Goal: Task Accomplishment & Management: Complete application form

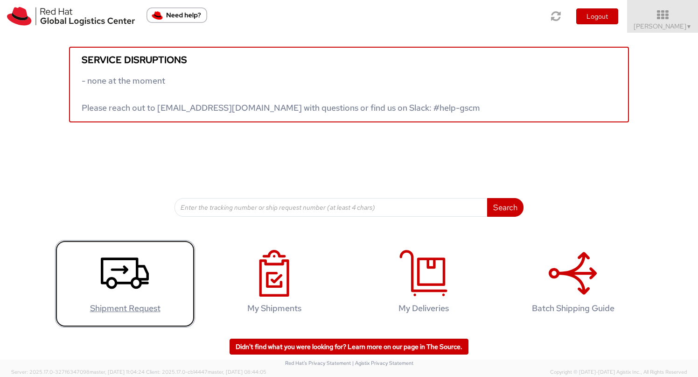
click at [122, 261] on icon at bounding box center [125, 273] width 48 height 47
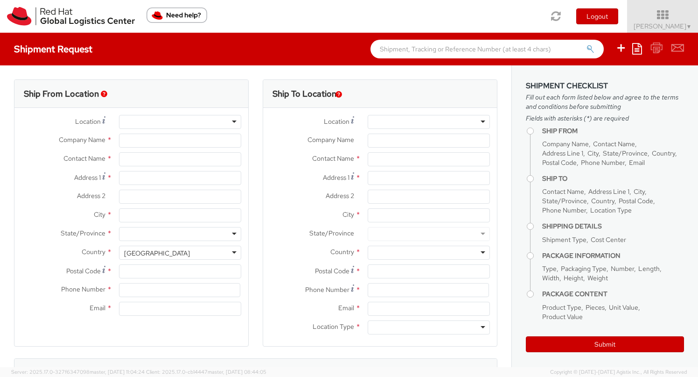
select select
select select "701"
click at [140, 124] on div at bounding box center [180, 122] width 122 height 14
type input "Red Hat GMBH"
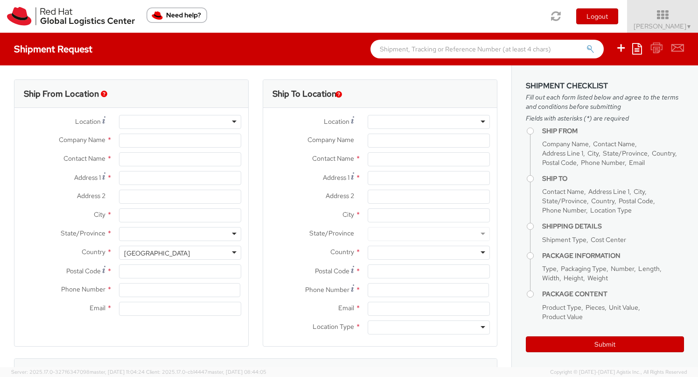
type input "[PERSON_NAME]"
type input "Altrottstr. 31"
type input "WALLDORF"
type input "69190"
type input "pmohta@redhat.com"
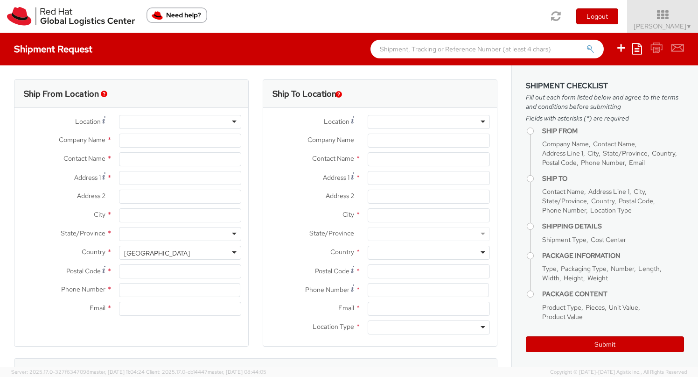
select select "CM"
select select "KGS"
click at [151, 124] on div "RH - Walldorf" at bounding box center [164, 122] width 80 height 9
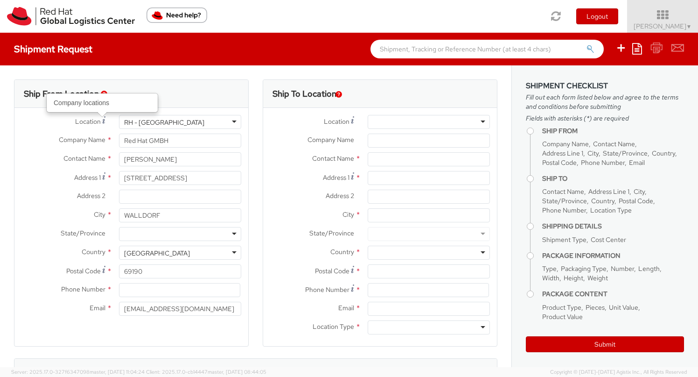
click at [90, 140] on span "Company Name" at bounding box center [82, 139] width 47 height 8
click at [119, 140] on input "Red Hat GMBH" at bounding box center [180, 140] width 122 height 14
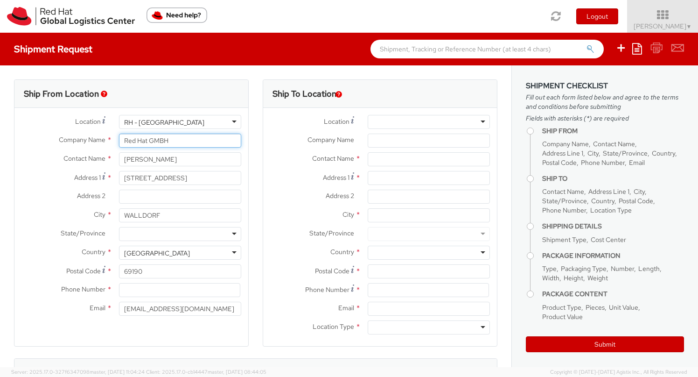
drag, startPoint x: 173, startPoint y: 140, endPoint x: 114, endPoint y: 139, distance: 58.8
click at [114, 139] on div "Red Hat GMBH" at bounding box center [180, 140] width 136 height 14
click at [217, 118] on div "RH - Walldorf" at bounding box center [180, 122] width 122 height 14
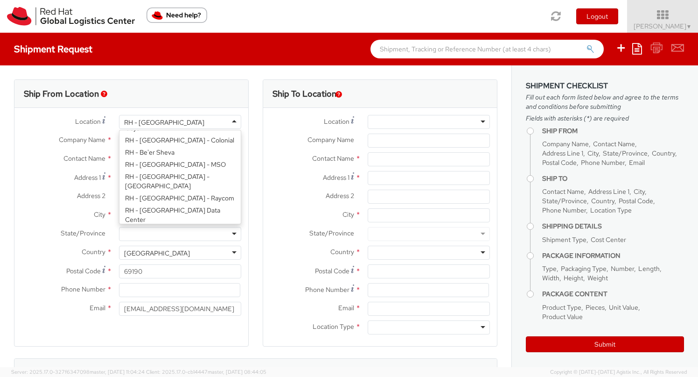
scroll to position [0, 0]
click at [158, 100] on div "Ship From Location" at bounding box center [131, 94] width 234 height 28
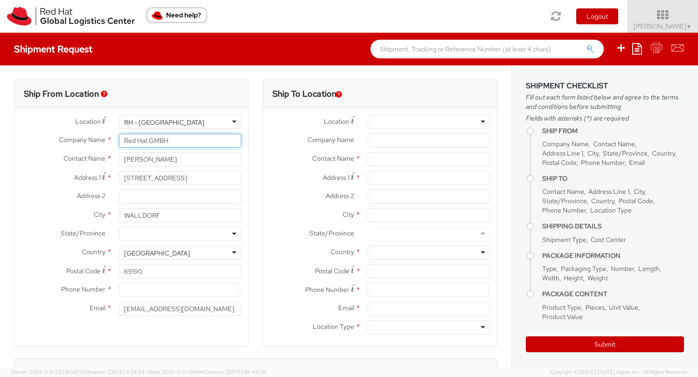
click at [172, 141] on input "Red Hat GMBH" at bounding box center [180, 140] width 122 height 14
type input "R"
click at [161, 142] on input "Friedberger strasse 23" at bounding box center [180, 140] width 122 height 14
type input "Friedberger strasse 23"
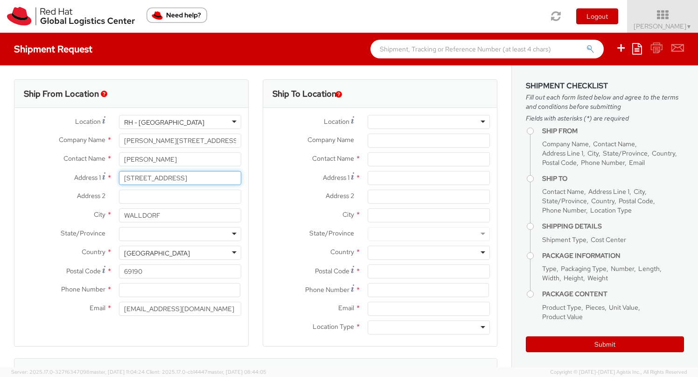
drag, startPoint x: 169, startPoint y: 180, endPoint x: 116, endPoint y: 178, distance: 52.8
click at [116, 178] on div "Altrottstr. 31" at bounding box center [180, 178] width 136 height 14
drag, startPoint x: 199, startPoint y: 141, endPoint x: 113, endPoint y: 141, distance: 85.9
click at [113, 141] on div "Friedberger strasse 23" at bounding box center [180, 140] width 136 height 14
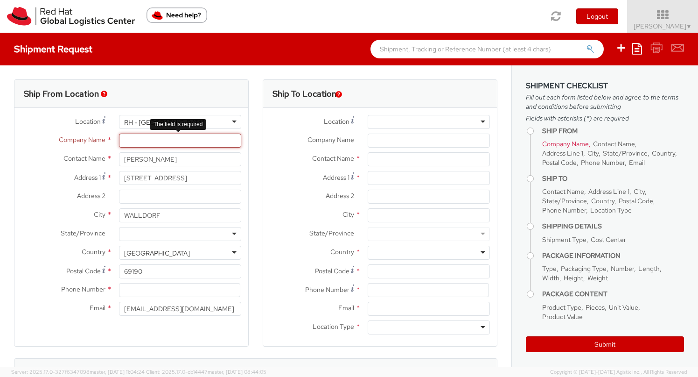
click at [152, 138] on input "Company Name *" at bounding box center [180, 140] width 122 height 14
click at [60, 144] on span "Company Name" at bounding box center [82, 139] width 47 height 8
click at [119, 144] on input "Company Name *" at bounding box center [180, 140] width 122 height 14
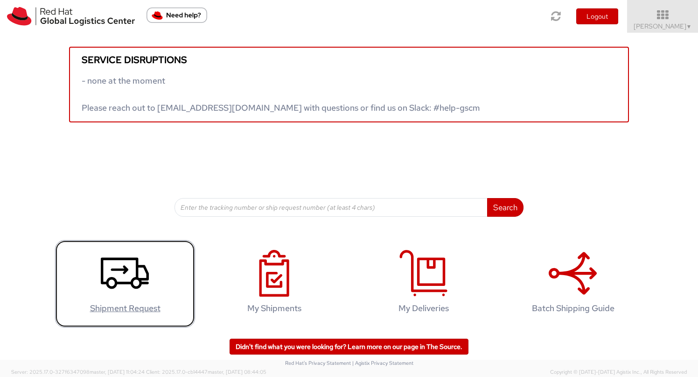
click at [107, 285] on use at bounding box center [125, 272] width 48 height 31
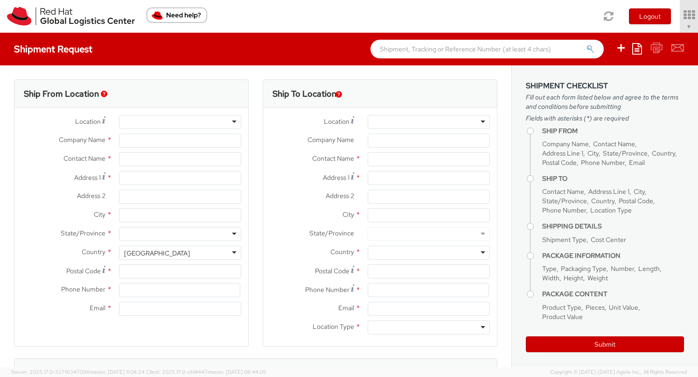
select select "701"
type input "Red Hat GMBH"
type input "[PERSON_NAME]"
type input "Altrottstr. 31"
type input "WALLDORF"
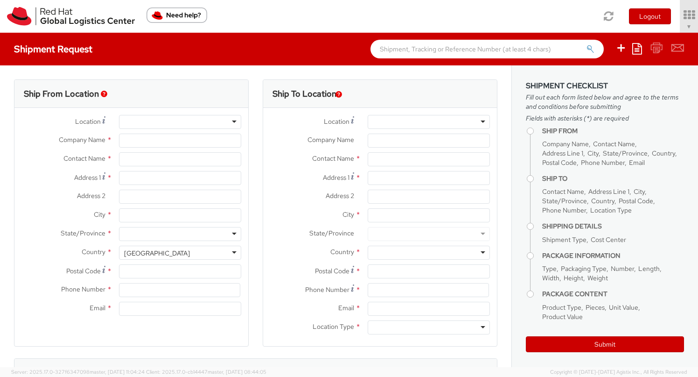
type input "69190"
type input "pmohta@redhat.com"
select select "CM"
select select "KGS"
select select
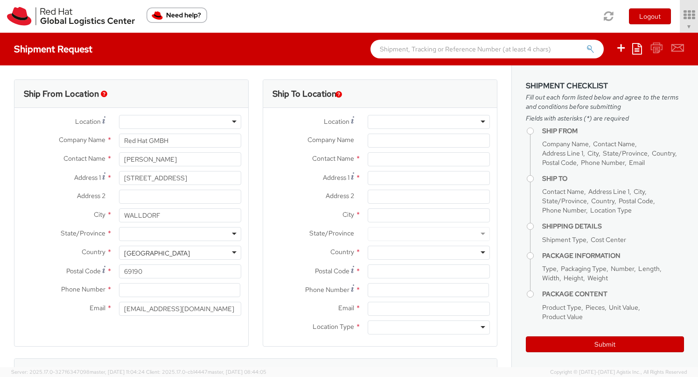
select select
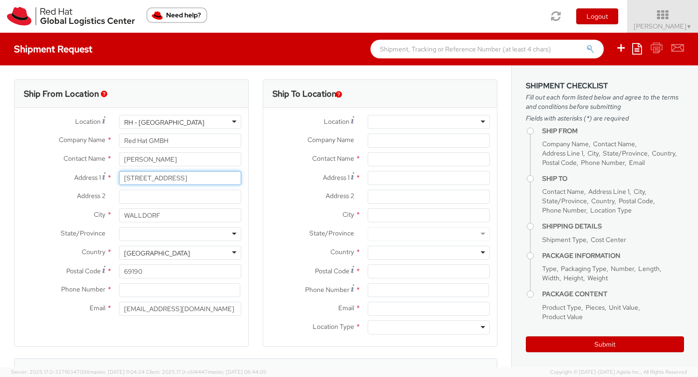
drag, startPoint x: 168, startPoint y: 180, endPoint x: 121, endPoint y: 175, distance: 46.5
click at [121, 175] on input "Altrottstr. 31" at bounding box center [180, 178] width 122 height 14
type input "f"
type input "friedberger strasse 23"
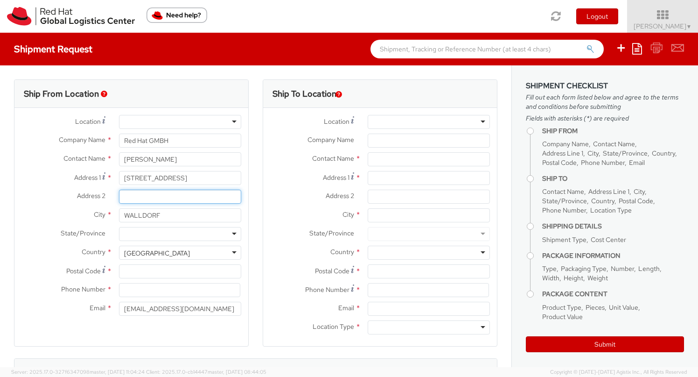
click at [140, 195] on input "Address 2 *" at bounding box center [180, 196] width 122 height 14
click at [166, 214] on input "WALLDORF" at bounding box center [180, 215] width 122 height 14
drag, startPoint x: 166, startPoint y: 214, endPoint x: 101, endPoint y: 219, distance: 64.6
click at [101, 219] on div "City * WALLDORF" at bounding box center [131, 215] width 234 height 14
type input "bad homburg"
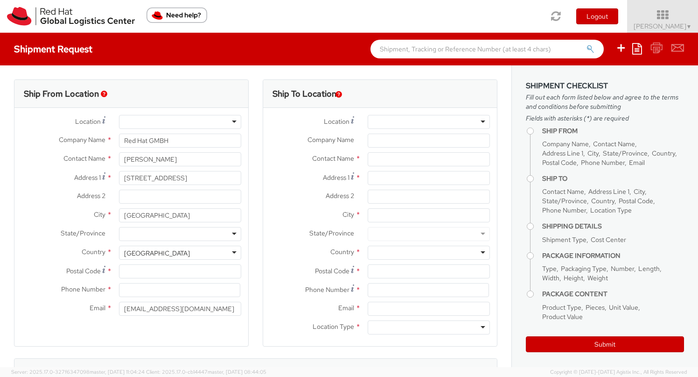
click at [121, 235] on div at bounding box center [180, 234] width 122 height 14
type input "hess"
click at [126, 272] on input "Postal Code *" at bounding box center [180, 271] width 122 height 14
type input "61350"
click at [137, 289] on input at bounding box center [179, 290] width 121 height 14
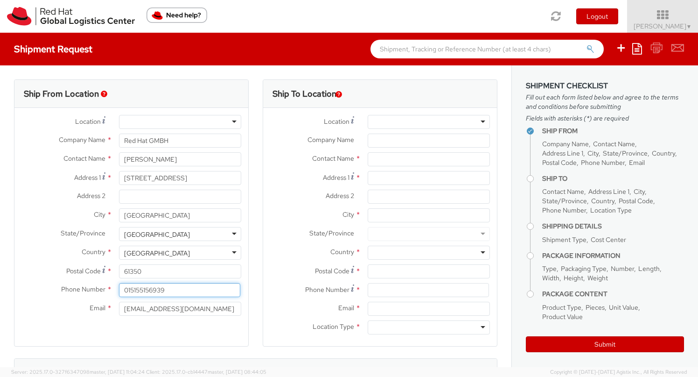
type input "015155156939"
click at [377, 122] on div at bounding box center [429, 122] width 122 height 14
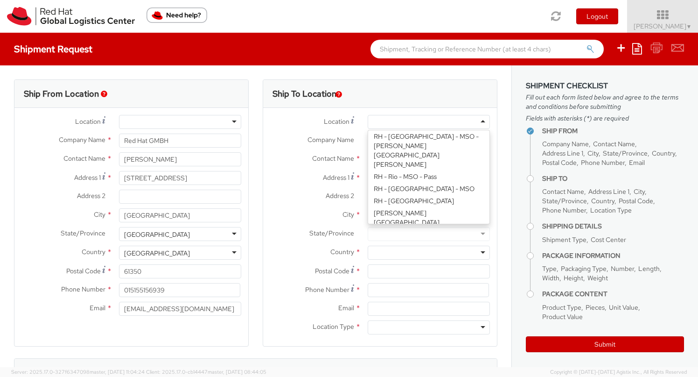
scroll to position [1410, 0]
type input "Red Hat GmbH"
type input "Wankelstrasse 5"
type input "STUTTGART"
type input "70563"
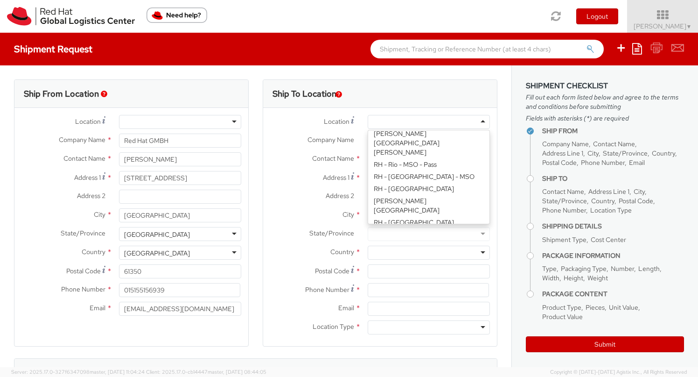
type input "49 711 964 370"
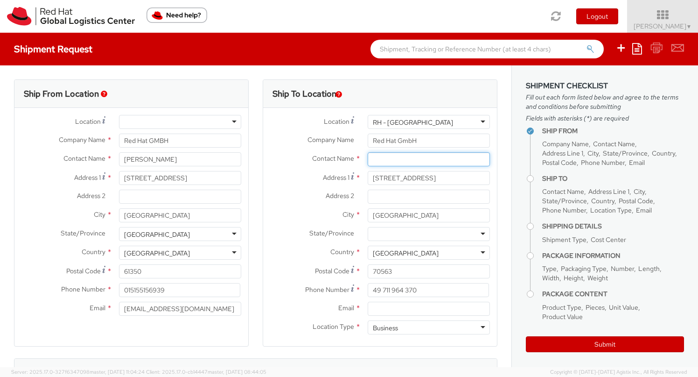
click at [395, 162] on input "text" at bounding box center [429, 159] width 122 height 14
type input "S"
type input "GWS"
click at [397, 179] on div "searching..." at bounding box center [428, 177] width 121 height 14
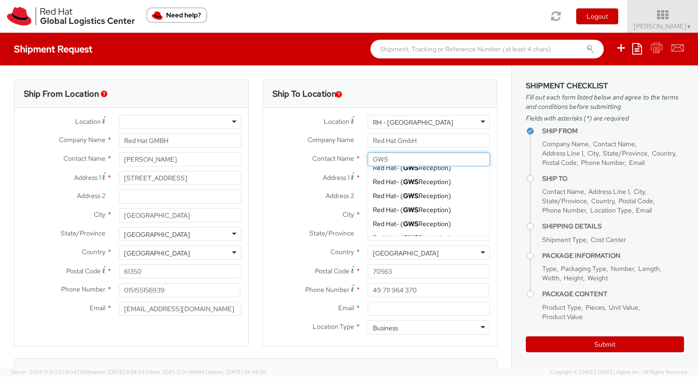
scroll to position [0, 0]
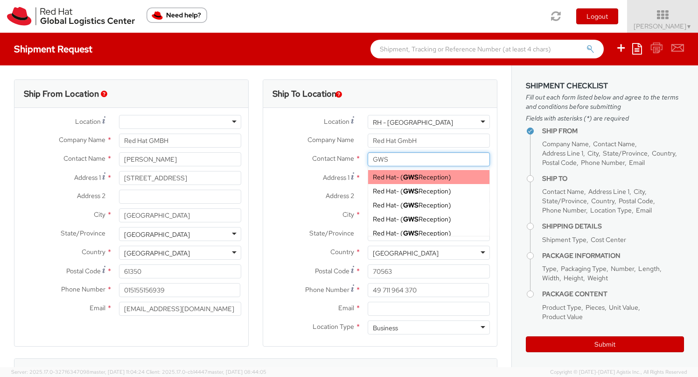
click at [448, 171] on div "Red Hat - ( GWS Reception )" at bounding box center [428, 177] width 121 height 14
type input "Red Hat"
type input "GWS Reception"
type input "sjcfac@redhat.com"
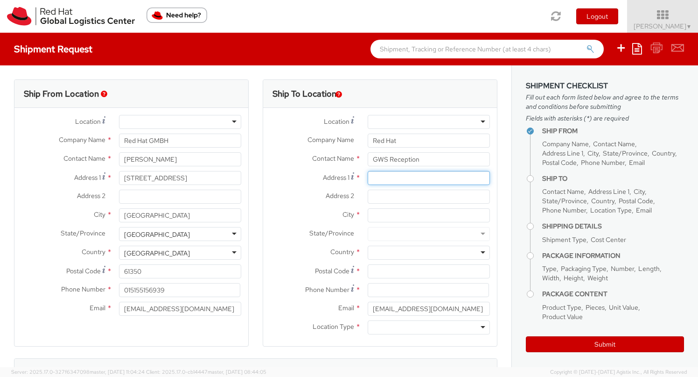
click at [386, 180] on input "Address 1 *" at bounding box center [429, 178] width 122 height 14
click at [419, 160] on input "GWS Reception" at bounding box center [429, 159] width 122 height 14
type input "G"
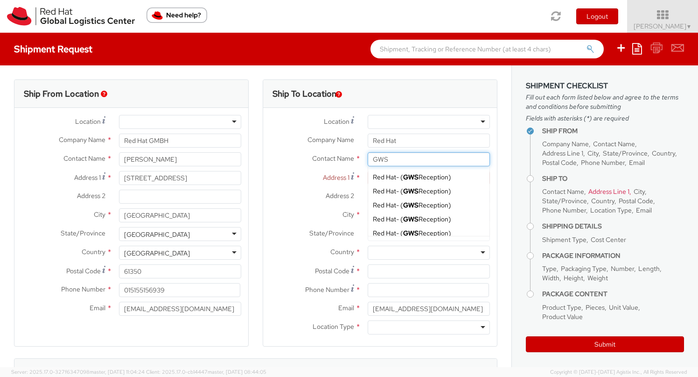
click at [409, 158] on input "GWS" at bounding box center [429, 159] width 122 height 14
type input "GWS"
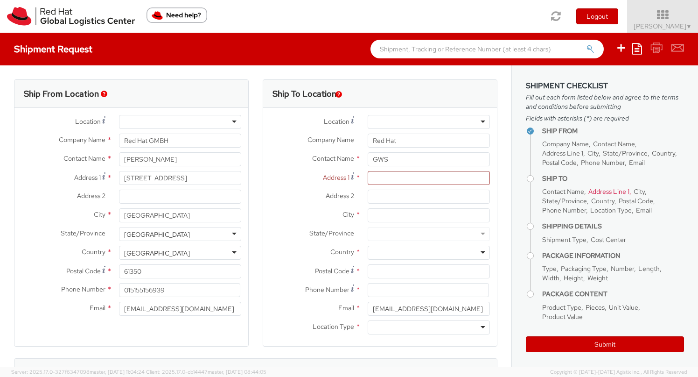
click at [307, 201] on label "Address 2 *" at bounding box center [312, 195] width 98 height 12
click at [368, 201] on input "Address 2 *" at bounding box center [429, 196] width 122 height 14
click at [376, 219] on input "City *" at bounding box center [429, 215] width 122 height 14
click at [420, 212] on input "City *" at bounding box center [429, 215] width 122 height 14
click at [422, 252] on div at bounding box center [429, 252] width 122 height 14
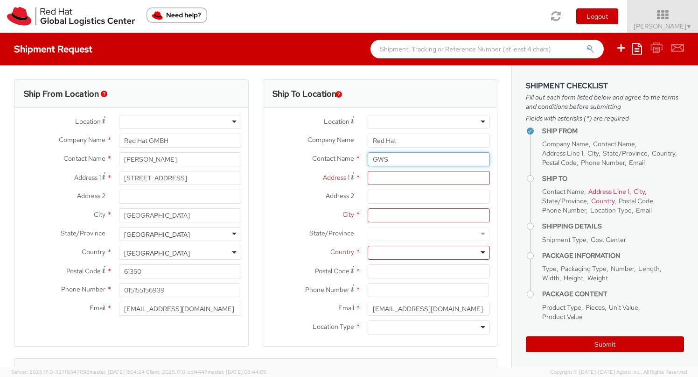
drag, startPoint x: 395, startPoint y: 156, endPoint x: 358, endPoint y: 149, distance: 37.6
click at [358, 149] on div "Location * RH - Amsterdam - MSO RH - Amsterdam Data Center RH - Ashburn Data Ce…" at bounding box center [380, 227] width 234 height 224
click at [395, 141] on input "Red Hat" at bounding box center [429, 140] width 122 height 14
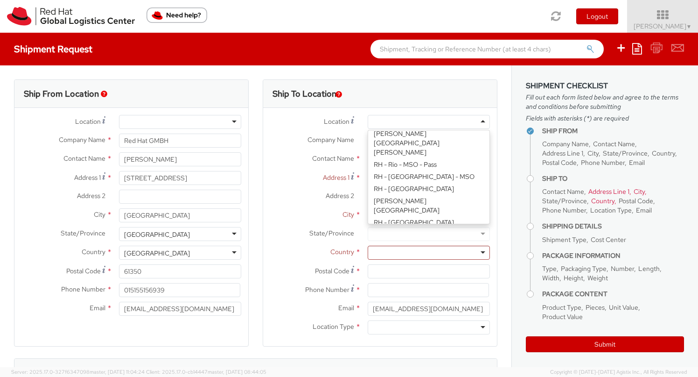
click at [406, 121] on div at bounding box center [429, 122] width 122 height 14
type input "Red Hat GmbH"
type input "Wankelstrasse 5"
type input "STUTTGART"
type input "70563"
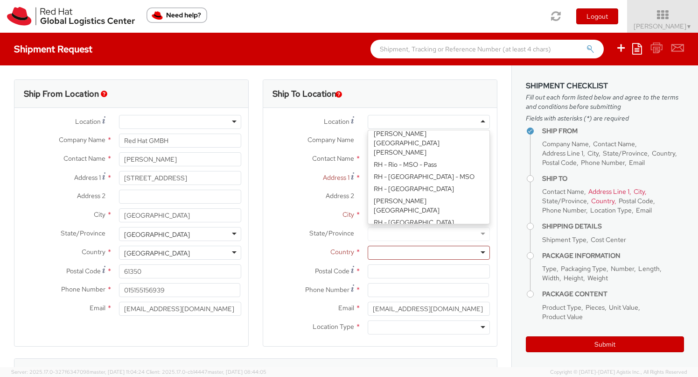
type input "49 711 964 370"
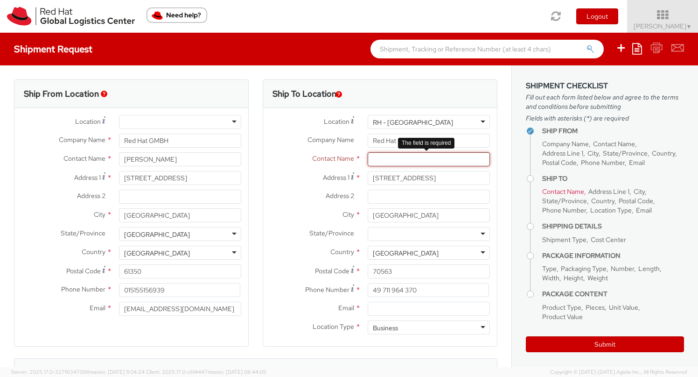
click at [395, 160] on input "text" at bounding box center [429, 159] width 122 height 14
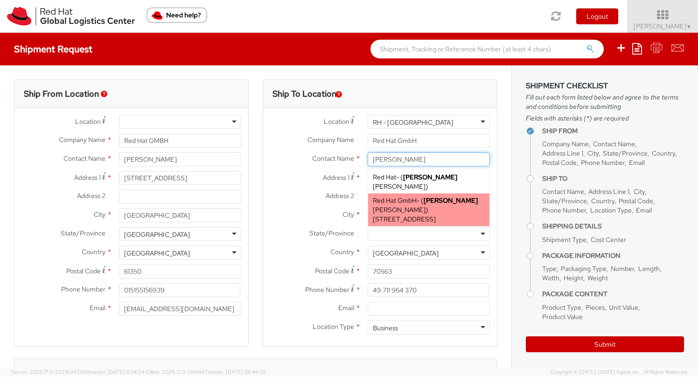
click at [407, 215] on span "Wankelstrasse 5, 2S201, STUTTGART, 70563, DE" at bounding box center [404, 219] width 63 height 8
type input "Sharvari Gholap"
type input "sgholap@redhat.com"
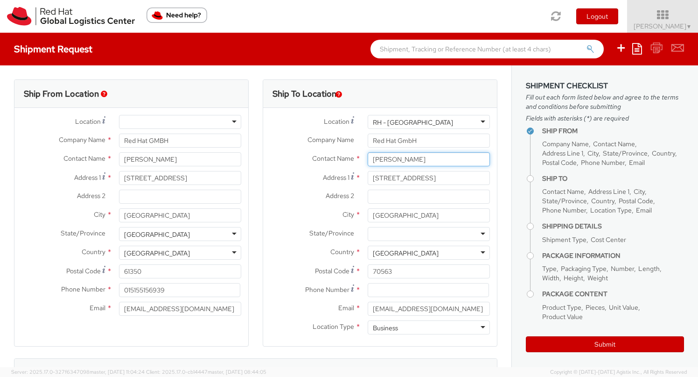
type input "Sharvari Gholap"
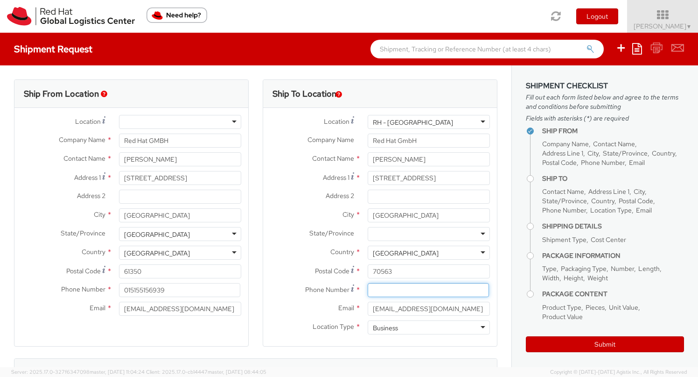
click at [402, 288] on input at bounding box center [428, 290] width 121 height 14
drag, startPoint x: 182, startPoint y: 290, endPoint x: 127, endPoint y: 286, distance: 55.2
click at [127, 286] on input "015155156939" at bounding box center [179, 290] width 121 height 14
click at [371, 293] on input at bounding box center [428, 290] width 121 height 14
paste input "015155156939"
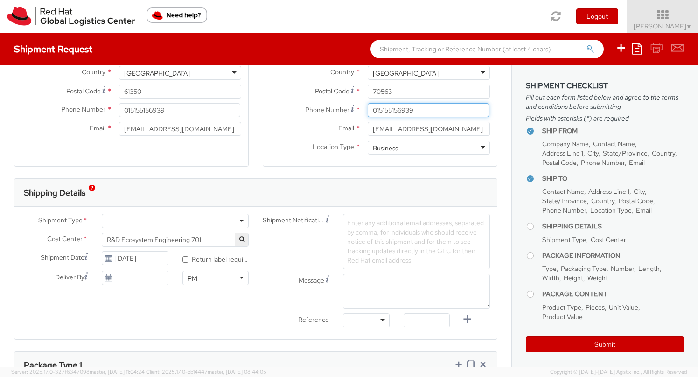
scroll to position [184, 0]
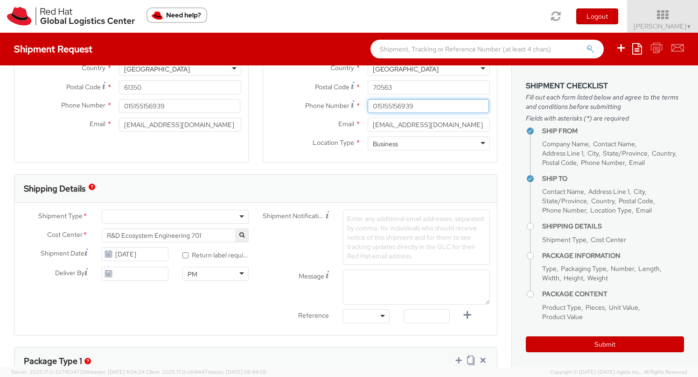
type input "015155156939"
click at [187, 221] on div at bounding box center [175, 217] width 147 height 14
click at [374, 227] on span "Enter any additional email addresses, separated by comma, for individuals who s…" at bounding box center [415, 237] width 137 height 46
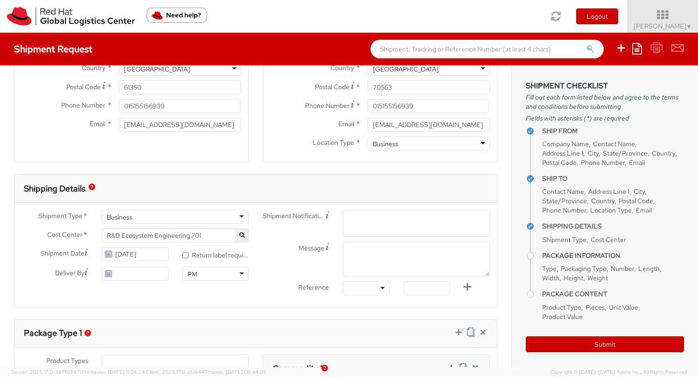
click at [187, 217] on div "Business" at bounding box center [175, 217] width 147 height 14
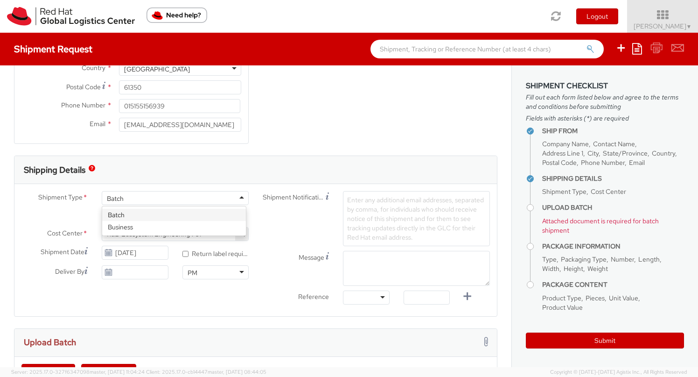
click at [177, 200] on div "Batch" at bounding box center [175, 198] width 147 height 14
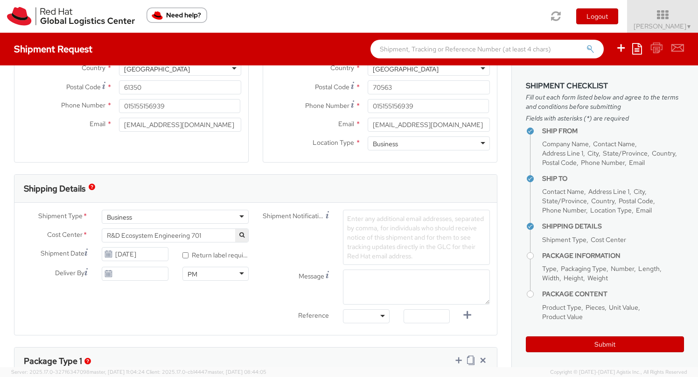
click at [352, 217] on span "Enter any additional email addresses, separated by comma, for individuals who s…" at bounding box center [415, 237] width 137 height 46
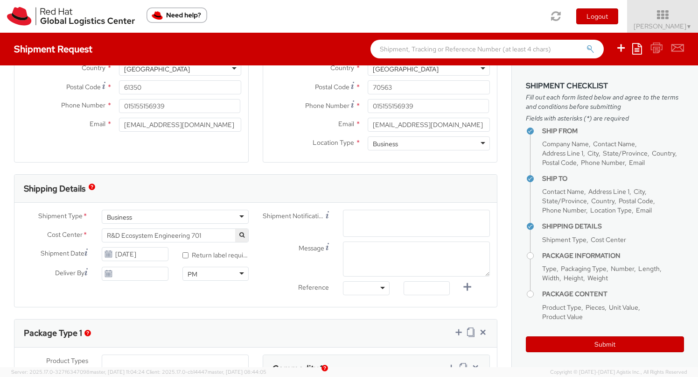
click at [352, 217] on span "Enter any additional email addresses, separated by comma, for individuals who s…" at bounding box center [416, 239] width 139 height 47
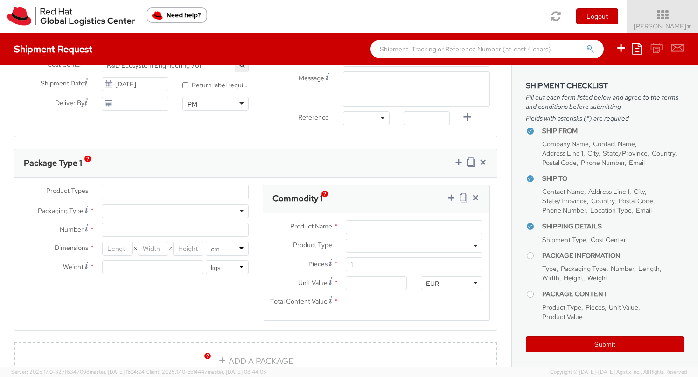
scroll to position [358, 0]
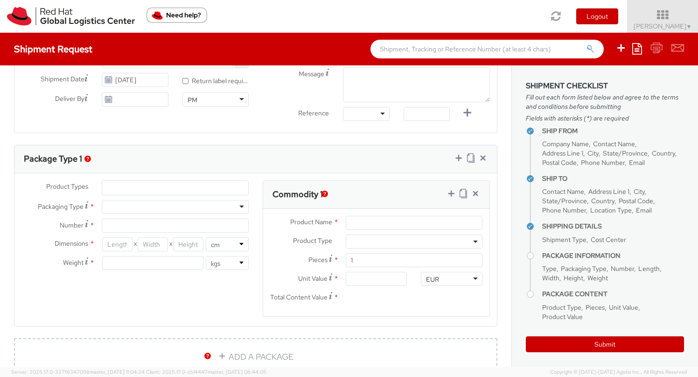
click at [168, 185] on div "Package Type 1 Product Types * Documents Docking Station Laptop Monitor Other H…" at bounding box center [255, 236] width 483 height 182
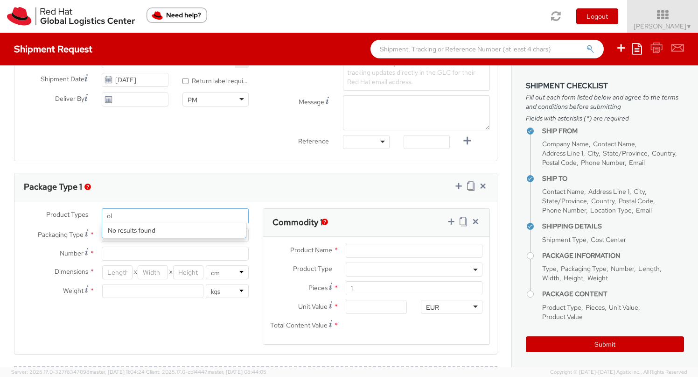
type input "o"
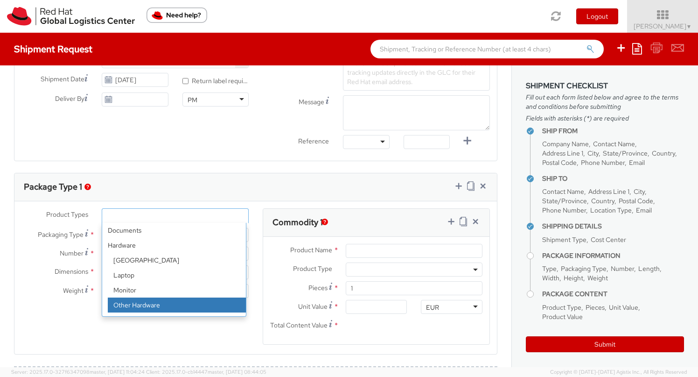
select select "HARD_OTHER"
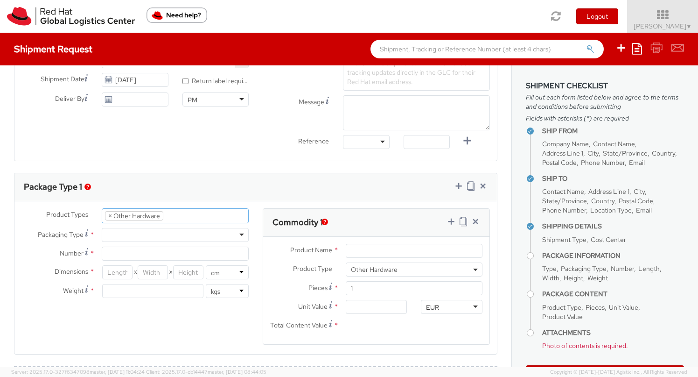
click at [175, 215] on li at bounding box center [170, 216] width 14 height 14
type input "old phone"
click at [179, 242] on div "Product Types * Documents Docking Station Laptop Monitor Other Hardware Server …" at bounding box center [134, 257] width 241 height 99
click at [127, 236] on div at bounding box center [175, 235] width 147 height 14
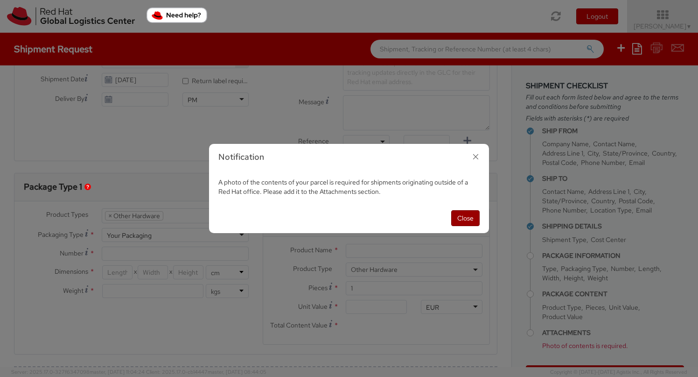
click at [467, 214] on button "Close" at bounding box center [465, 218] width 28 height 16
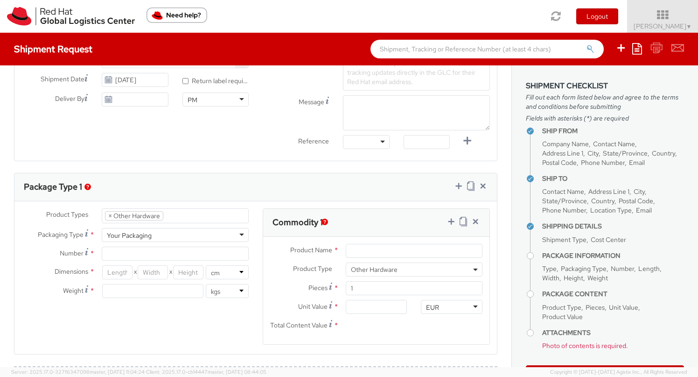
click at [144, 232] on div "Your Packaging" at bounding box center [129, 234] width 45 height 9
type input "1"
type input "24.13"
type input "31.75"
type input "0.64"
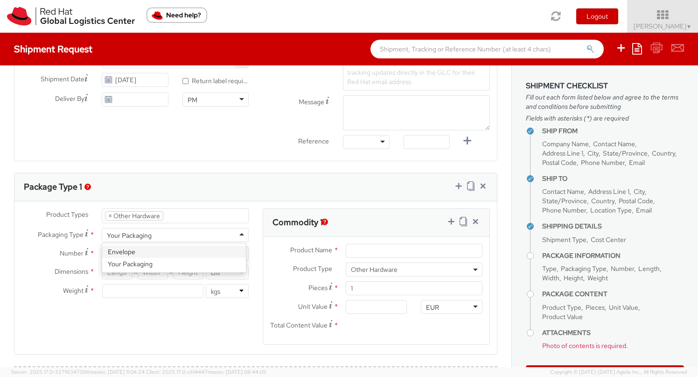
type input "0.5"
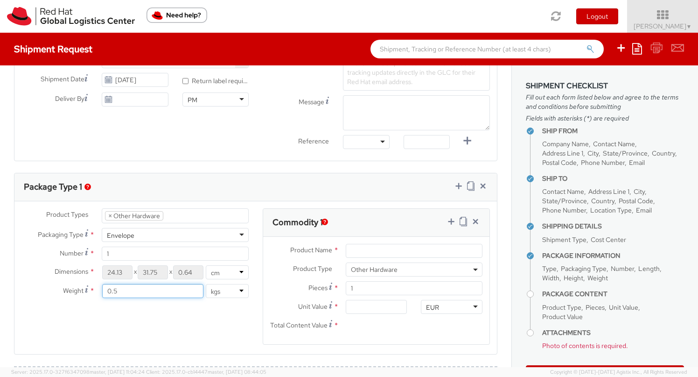
click at [126, 292] on input "0.5" at bounding box center [152, 291] width 101 height 14
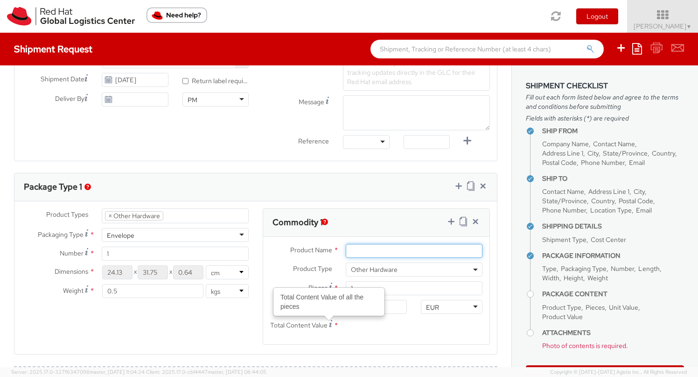
click at [351, 250] on input "Product Name *" at bounding box center [414, 251] width 137 height 14
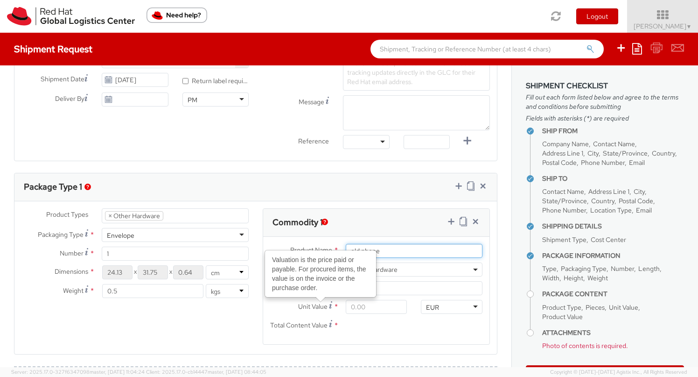
type input "old phone"
click at [351, 310] on input "Unit Value Valuation is the price paid or payable. For procured items, the valu…" at bounding box center [377, 307] width 62 height 14
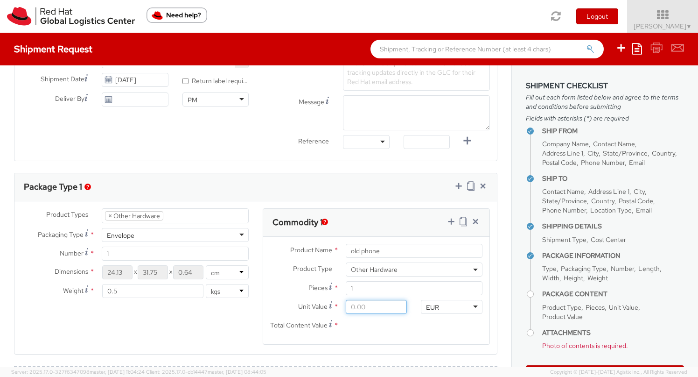
type input "2.00"
type input "20.00"
type input "200.00"
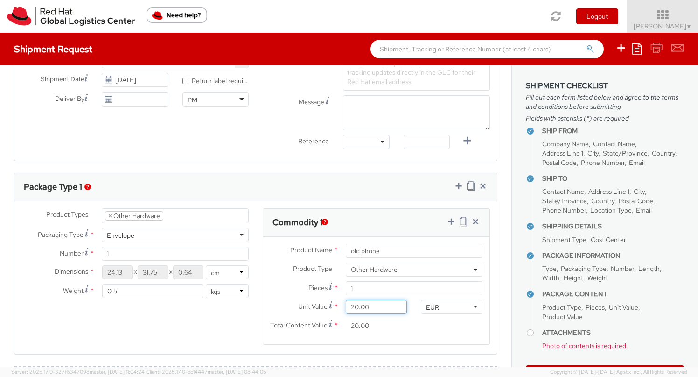
type input "200.00"
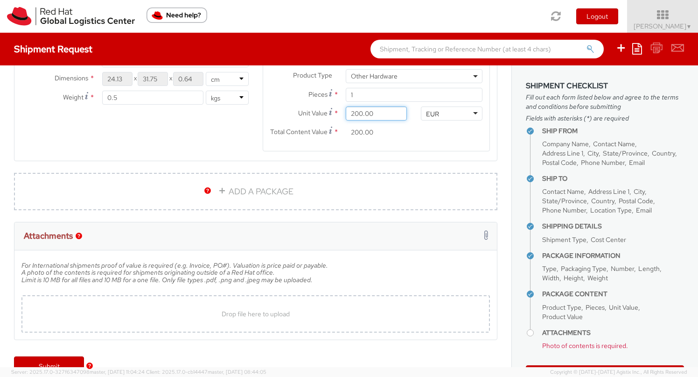
scroll to position [573, 0]
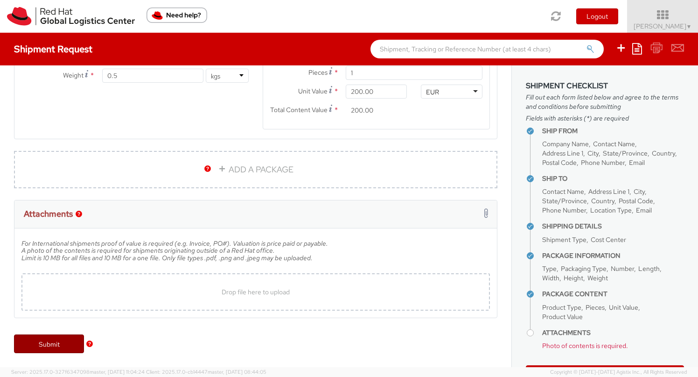
click at [42, 347] on link "Submit" at bounding box center [49, 343] width 70 height 19
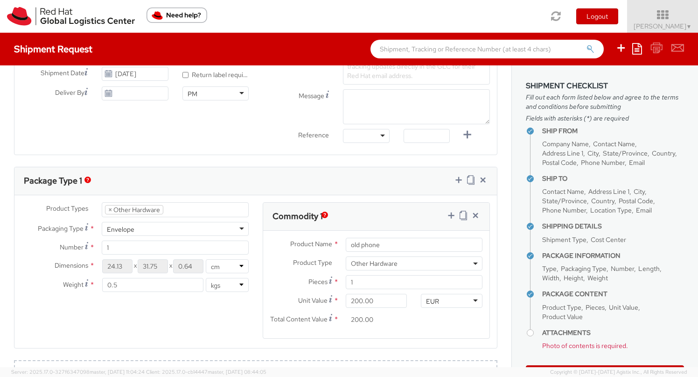
scroll to position [366, 0]
click at [146, 227] on div "Envelope" at bounding box center [175, 227] width 147 height 14
click at [196, 225] on div "Your Packaging" at bounding box center [175, 227] width 147 height 14
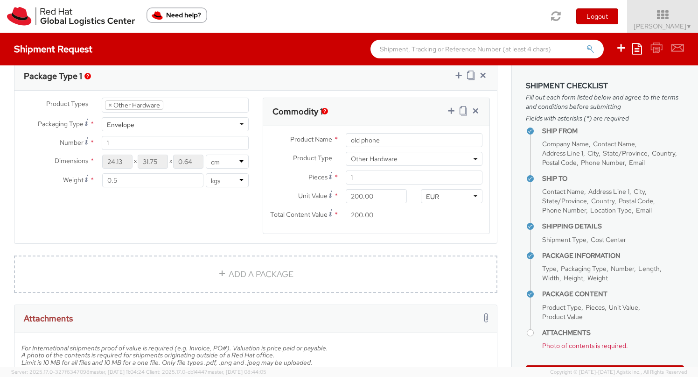
scroll to position [573, 0]
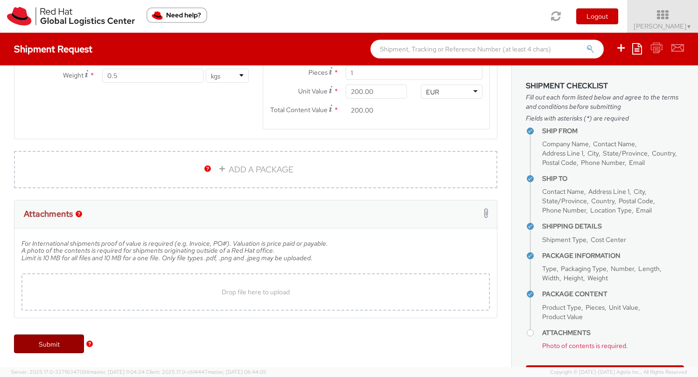
click at [57, 341] on link "Submit" at bounding box center [49, 343] width 70 height 19
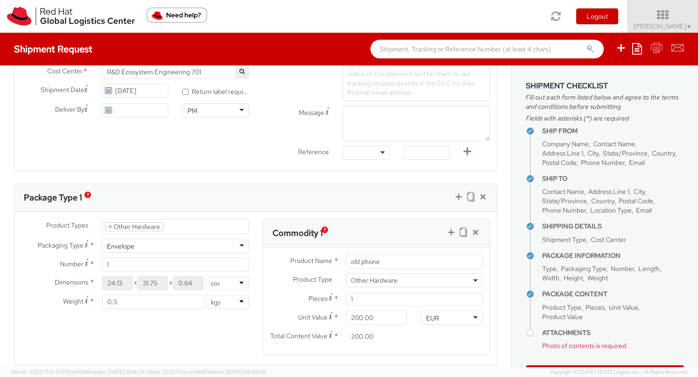
scroll to position [360, 0]
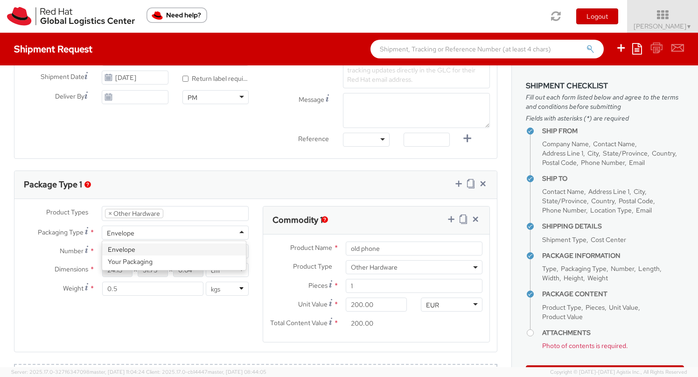
click at [130, 231] on div "Envelope" at bounding box center [121, 232] width 28 height 9
click at [125, 267] on div "Envelope Your Packaging" at bounding box center [174, 255] width 144 height 29
click at [195, 270] on input "0.64" at bounding box center [188, 270] width 30 height 14
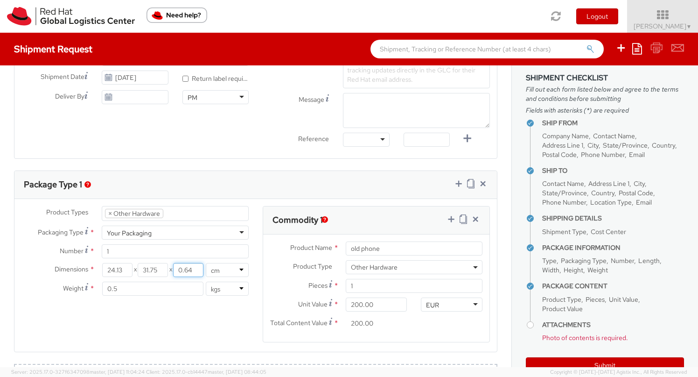
scroll to position [33, 0]
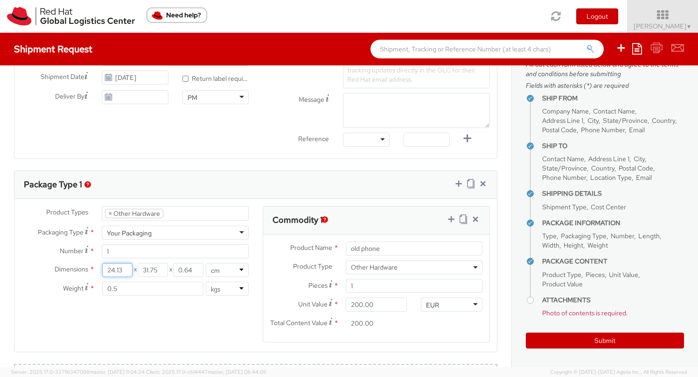
drag, startPoint x: 125, startPoint y: 268, endPoint x: 98, endPoint y: 259, distance: 28.2
click at [98, 259] on div "Product Types * Documents Docking Station Laptop Monitor Other Hardware Server …" at bounding box center [134, 255] width 241 height 99
type input "26"
drag, startPoint x: 157, startPoint y: 273, endPoint x: 133, endPoint y: 271, distance: 24.4
click at [133, 271] on div "26 X 31.75 X 0.64" at bounding box center [153, 270] width 102 height 14
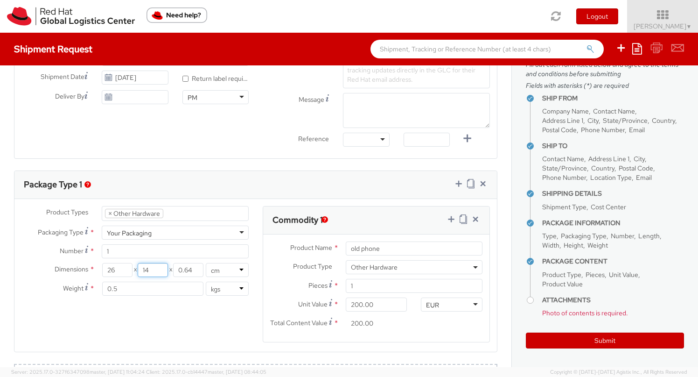
type input "14"
drag, startPoint x: 195, startPoint y: 272, endPoint x: 160, endPoint y: 270, distance: 35.1
click at [160, 270] on div "26 X 14 X 0.64" at bounding box center [153, 270] width 102 height 14
type input "4"
click at [214, 286] on select "lbs kgs" at bounding box center [227, 288] width 43 height 14
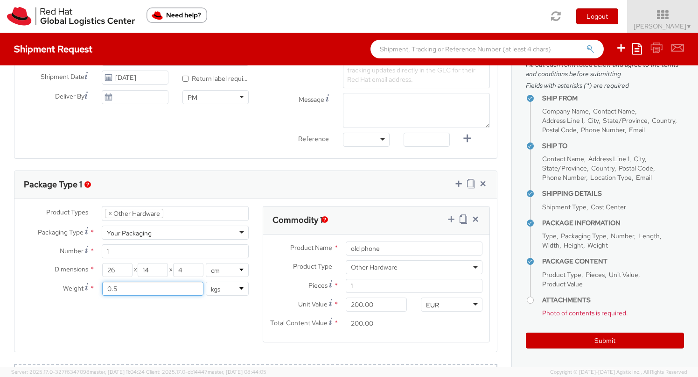
click at [119, 290] on input "0.5" at bounding box center [152, 288] width 101 height 14
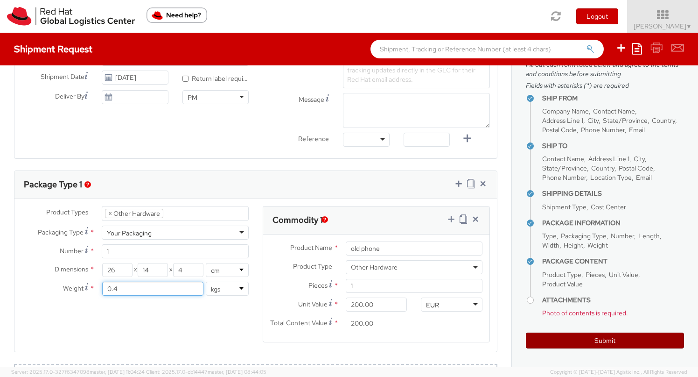
type input "0.4"
click at [542, 339] on button "Submit" at bounding box center [605, 340] width 158 height 16
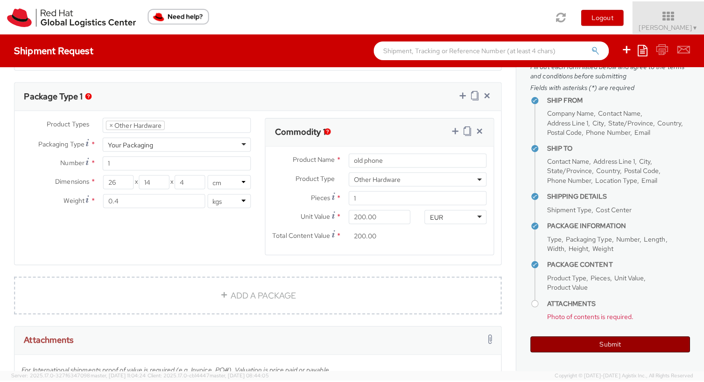
scroll to position [561, 0]
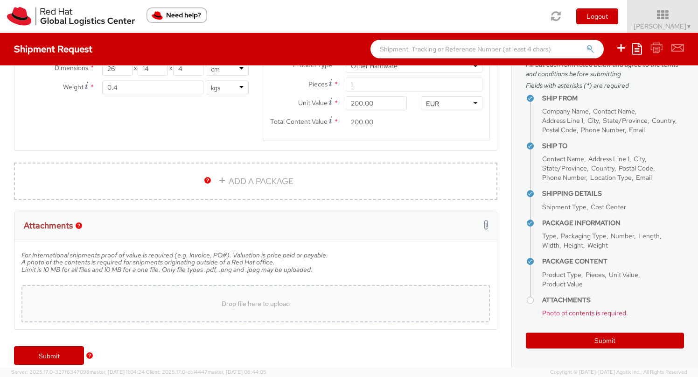
click at [230, 304] on span "Drop file here to upload" at bounding box center [256, 303] width 68 height 8
click at [252, 303] on span "Drop file here to upload" at bounding box center [256, 303] width 68 height 8
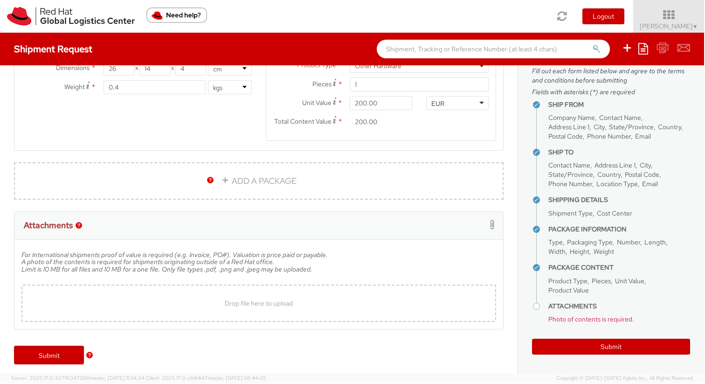
scroll to position [25, 0]
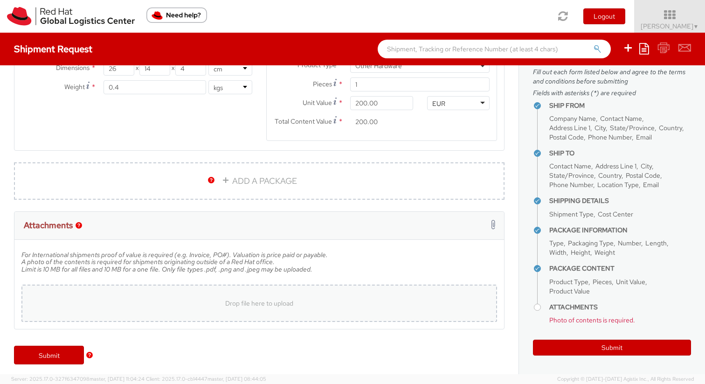
click at [215, 314] on div "Drop file here to upload" at bounding box center [259, 303] width 461 height 22
type input "C:\fakepath\iphone-11-1568185539.png"
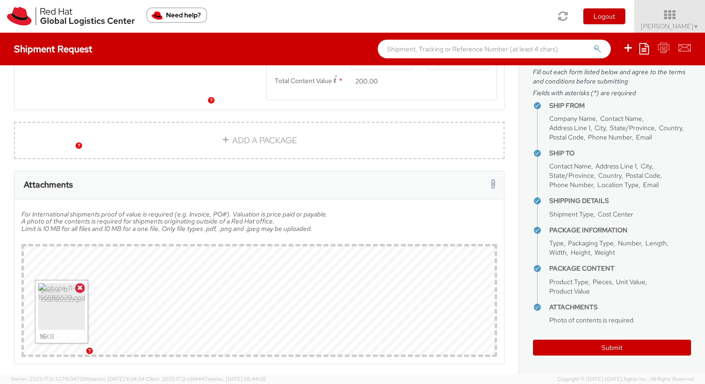
scroll to position [641, 0]
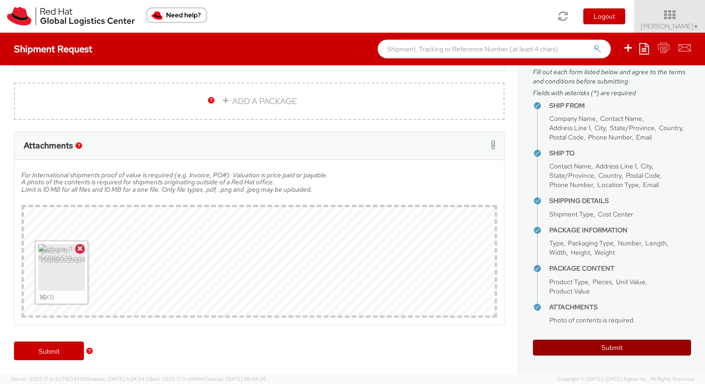
click at [580, 349] on button "Submit" at bounding box center [612, 348] width 158 height 16
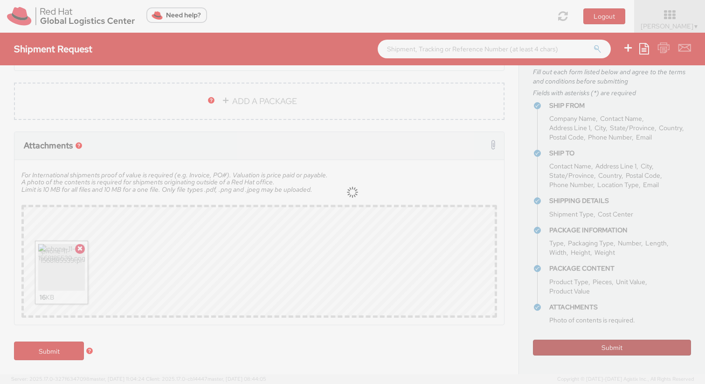
click at [580, 349] on div at bounding box center [352, 192] width 705 height 384
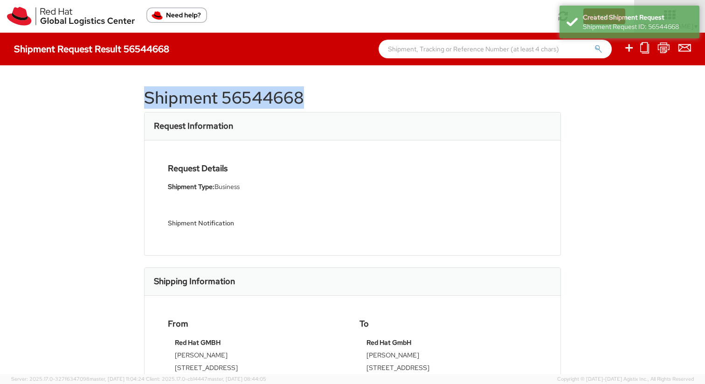
drag, startPoint x: 304, startPoint y: 97, endPoint x: 143, endPoint y: 94, distance: 161.0
click at [144, 94] on h1 "Shipment 56544668" at bounding box center [352, 98] width 417 height 19
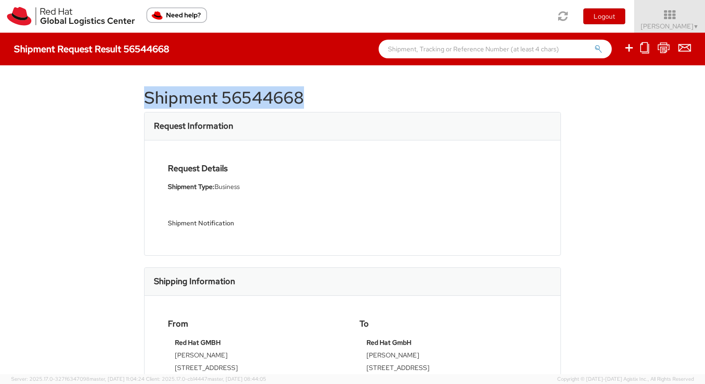
copy h1 "Shipment 56544668"
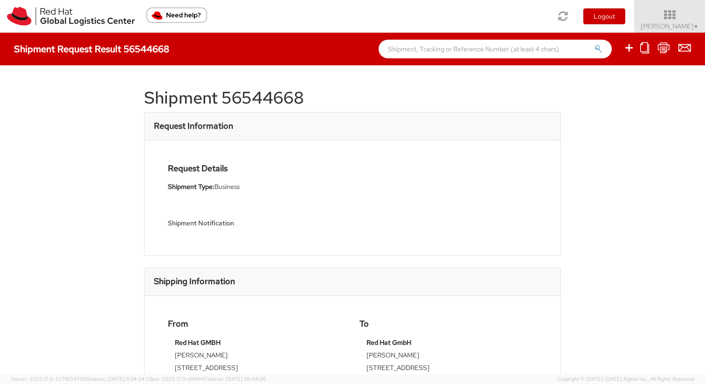
click at [11, 236] on div "Shipment 56544668 Request Information Request Details Shipment Type: Business S…" at bounding box center [352, 219] width 705 height 309
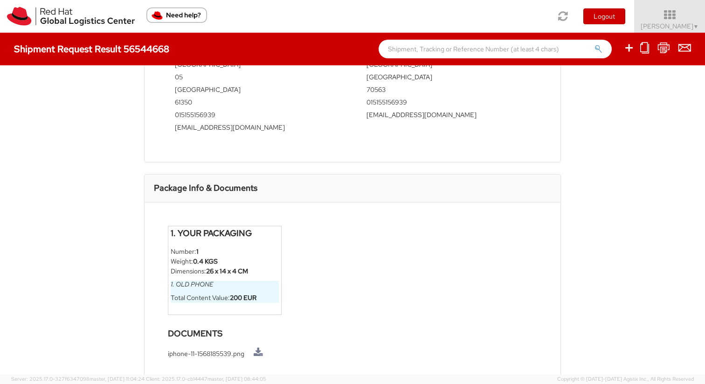
scroll to position [333, 0]
